Goal: Information Seeking & Learning: Learn about a topic

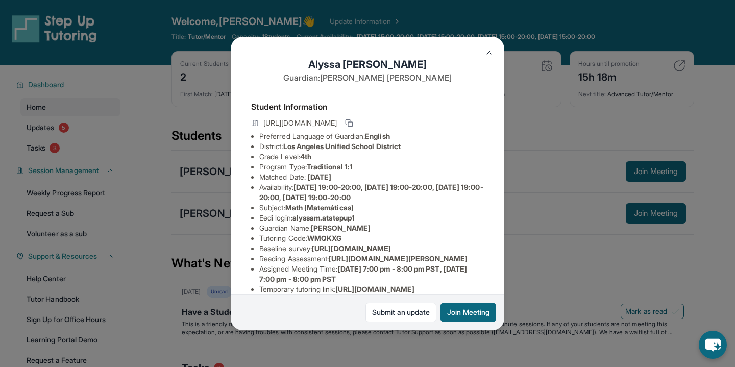
scroll to position [50, 0]
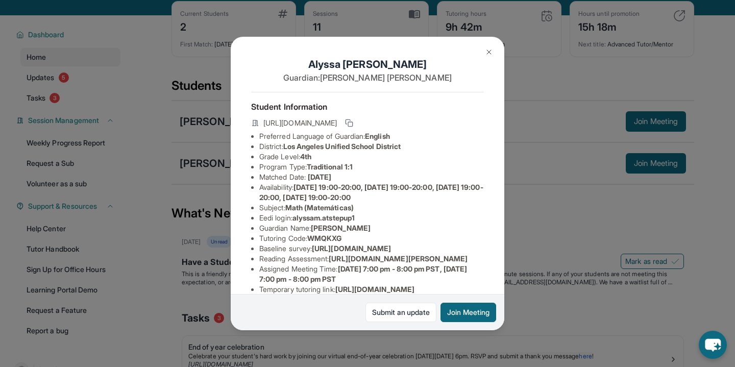
click at [505, 245] on div "[PERSON_NAME] Guardian: [PERSON_NAME] Student Information [URL][DOMAIN_NAME] Pr…" at bounding box center [367, 183] width 735 height 367
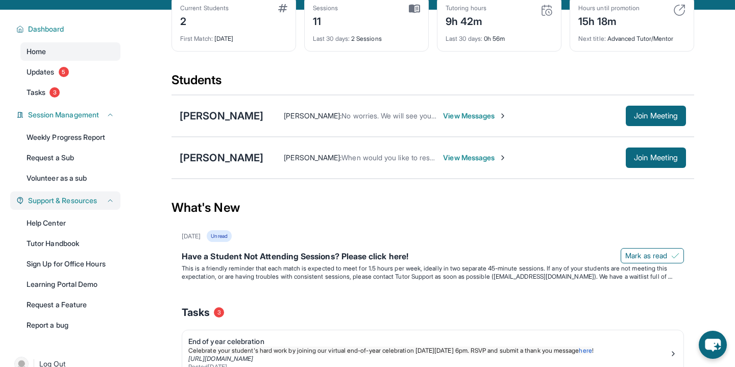
scroll to position [56, 0]
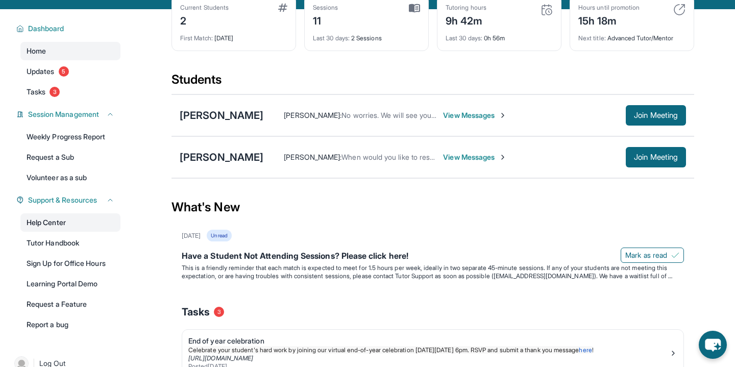
click at [63, 222] on link "Help Center" at bounding box center [70, 222] width 100 height 18
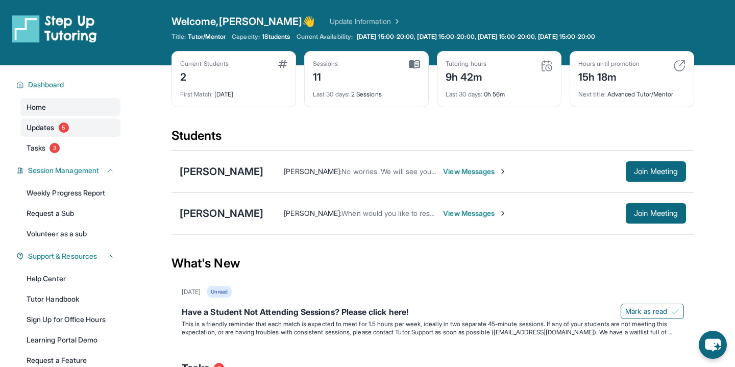
scroll to position [0, 0]
click at [108, 173] on icon at bounding box center [110, 170] width 8 height 8
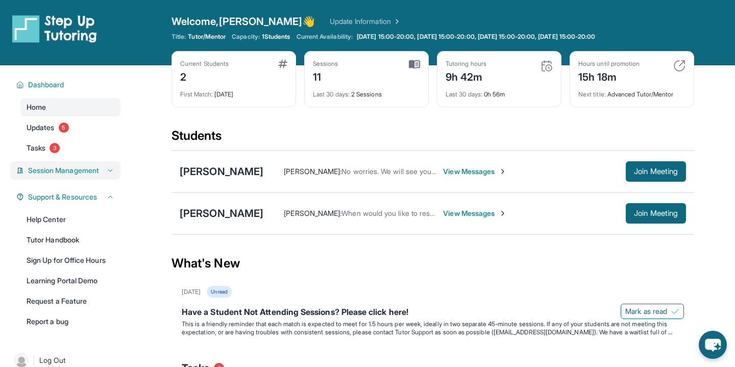
click at [108, 173] on icon at bounding box center [110, 170] width 8 height 8
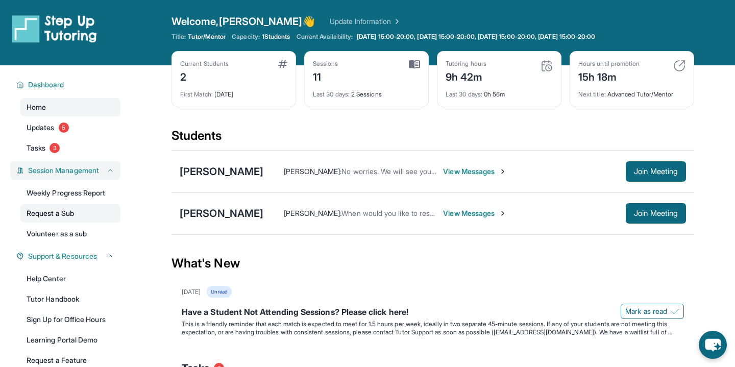
click at [80, 213] on link "Request a Sub" at bounding box center [70, 213] width 100 height 18
click at [330, 21] on link "Update Information" at bounding box center [365, 21] width 71 height 10
click at [330, 18] on link "Update Information" at bounding box center [365, 21] width 71 height 10
click at [330, 21] on link "Update Information" at bounding box center [365, 21] width 71 height 10
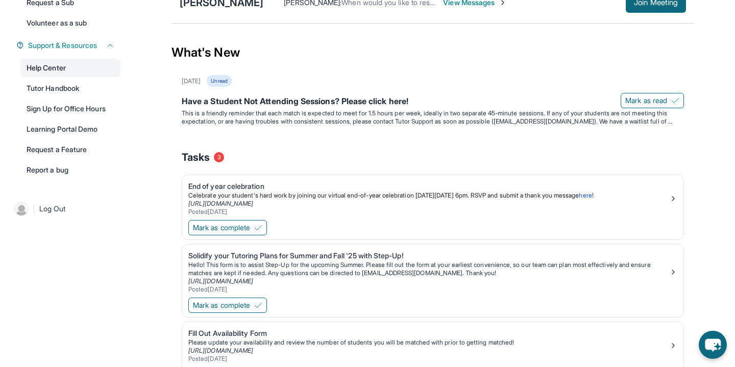
scroll to position [207, 0]
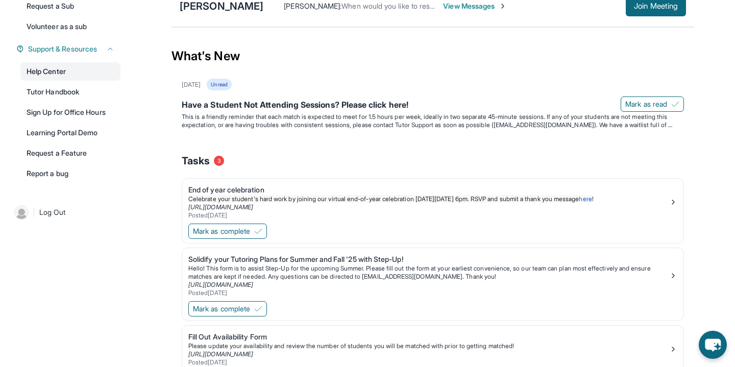
click at [70, 74] on link "Help Center" at bounding box center [70, 71] width 100 height 18
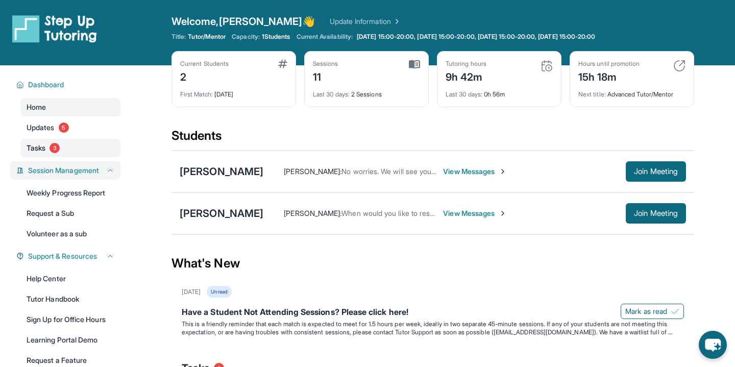
scroll to position [0, 0]
click at [76, 132] on link "Updates 5" at bounding box center [70, 127] width 100 height 18
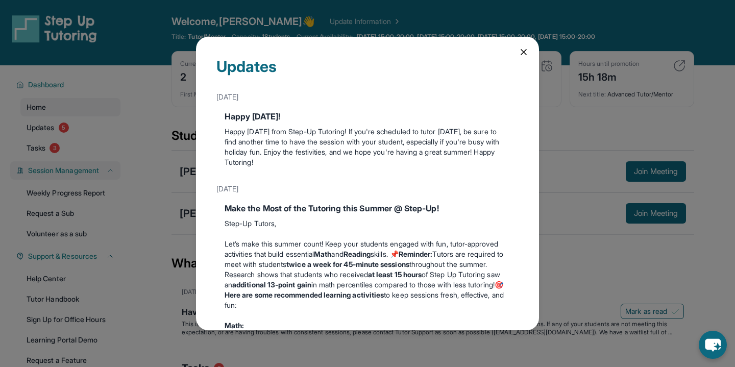
click at [521, 48] on icon at bounding box center [524, 52] width 10 height 10
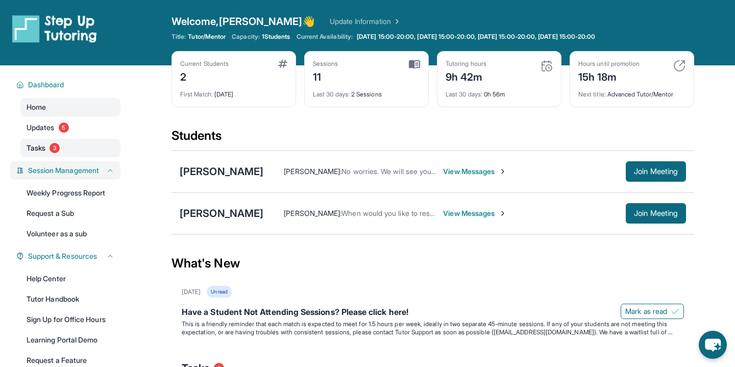
click at [59, 150] on span "3" at bounding box center [55, 148] width 10 height 10
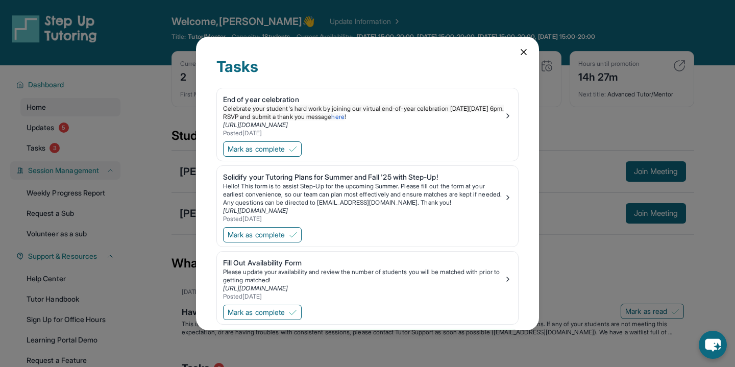
click at [520, 49] on icon at bounding box center [524, 52] width 10 height 10
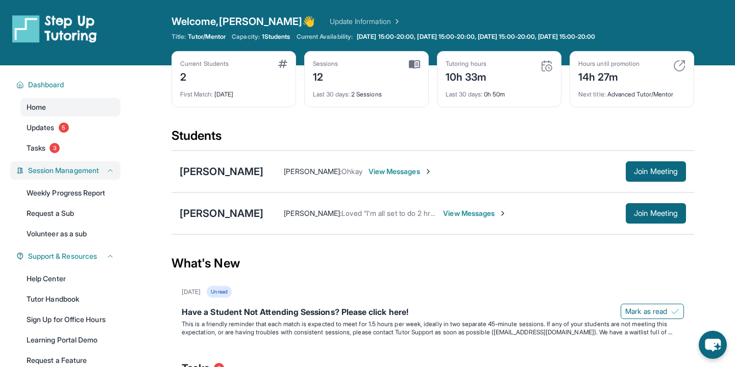
click at [710, 335] on icon "chat-button" at bounding box center [713, 345] width 28 height 28
